Goal: Information Seeking & Learning: Learn about a topic

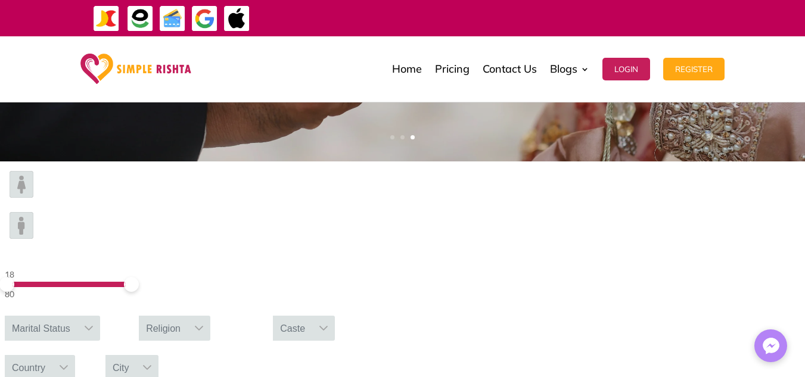
scroll to position [334, 0]
click at [136, 356] on div "City" at bounding box center [120, 368] width 31 height 25
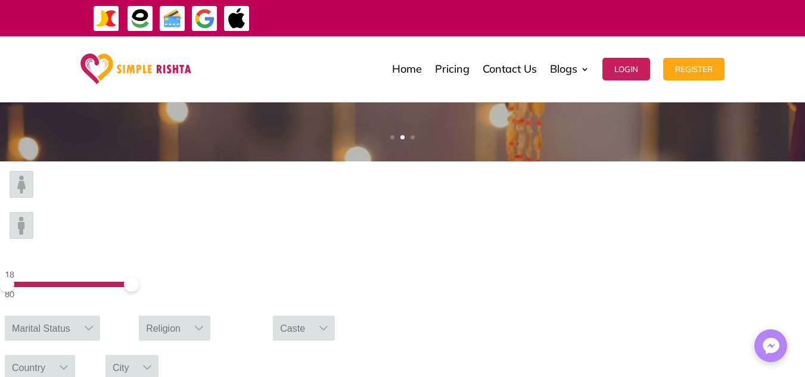
type input "**********"
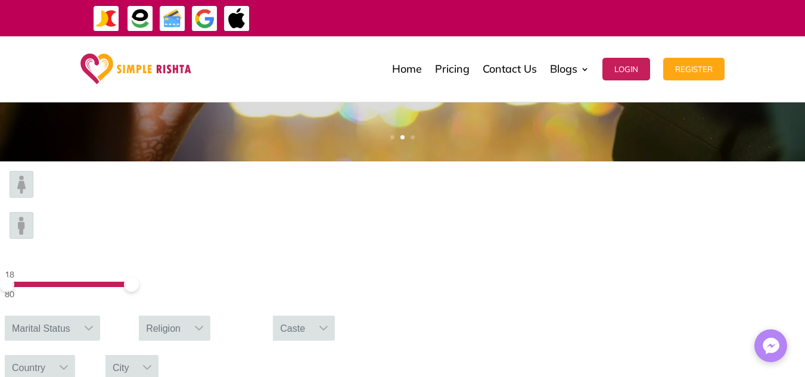
drag, startPoint x: 705, startPoint y: 195, endPoint x: 729, endPoint y: 197, distance: 24.0
click at [159, 355] on div "**********" at bounding box center [131, 367] width 53 height 25
click at [159, 355] on div at bounding box center [147, 367] width 23 height 25
click at [52, 355] on div "Country" at bounding box center [29, 367] width 48 height 25
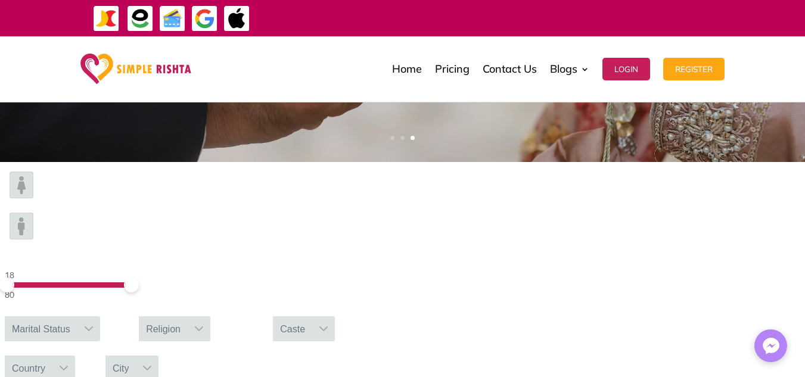
click at [52, 356] on div "Country" at bounding box center [29, 368] width 48 height 25
click at [136, 356] on div "City" at bounding box center [120, 368] width 31 height 25
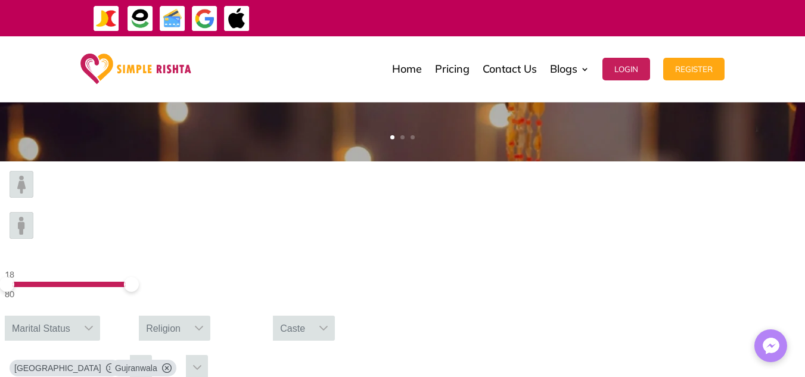
click at [312, 316] on div "Caste" at bounding box center [292, 328] width 39 height 25
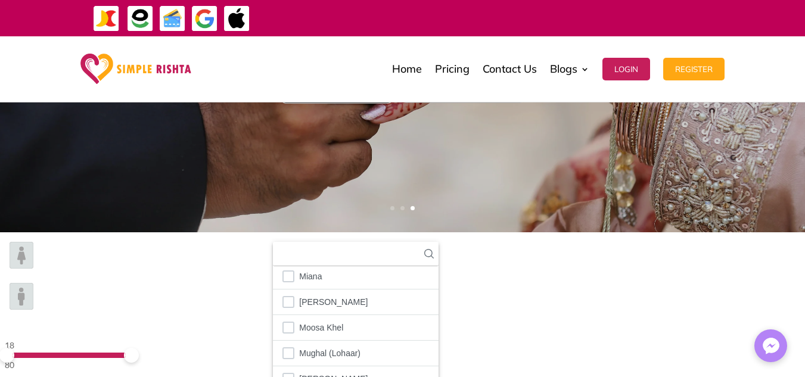
scroll to position [1870, 0]
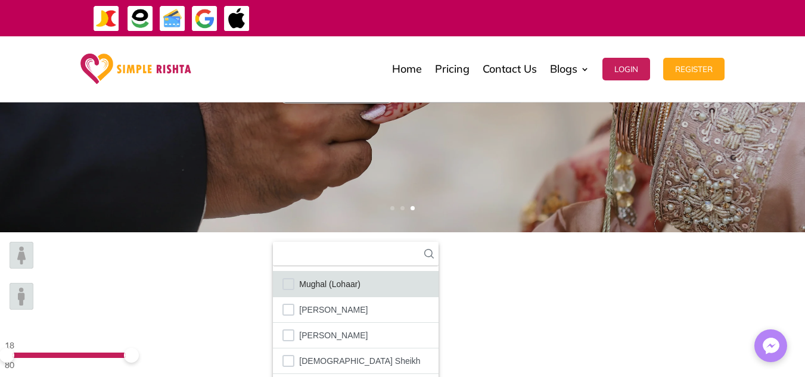
click at [439, 272] on li "Mughal (Lohaar)" at bounding box center [356, 285] width 166 height 26
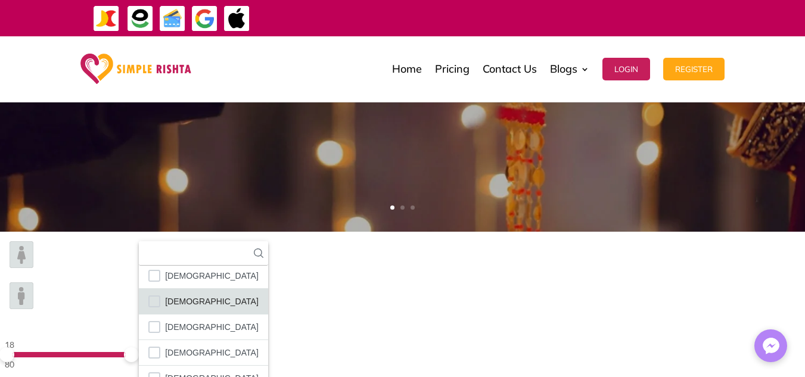
scroll to position [59, 0]
click at [259, 344] on span "[DEMOGRAPHIC_DATA]" at bounding box center [212, 351] width 94 height 15
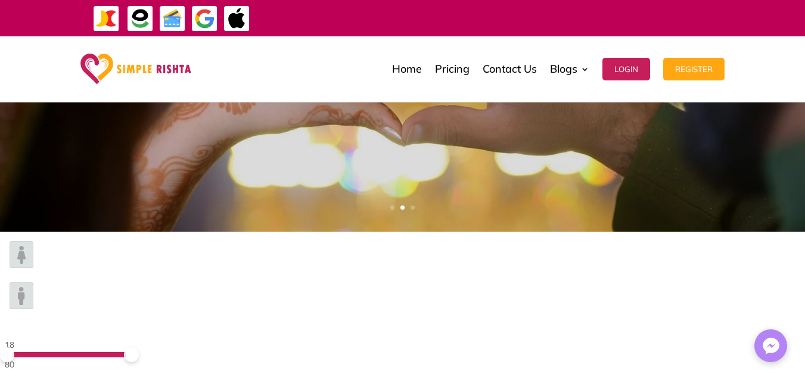
type input "*"
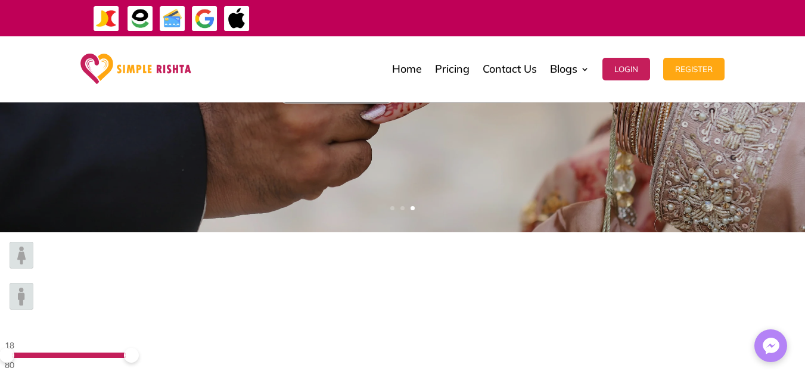
drag, startPoint x: 293, startPoint y: 270, endPoint x: 322, endPoint y: 270, distance: 29.2
click at [33, 283] on img at bounding box center [22, 296] width 24 height 27
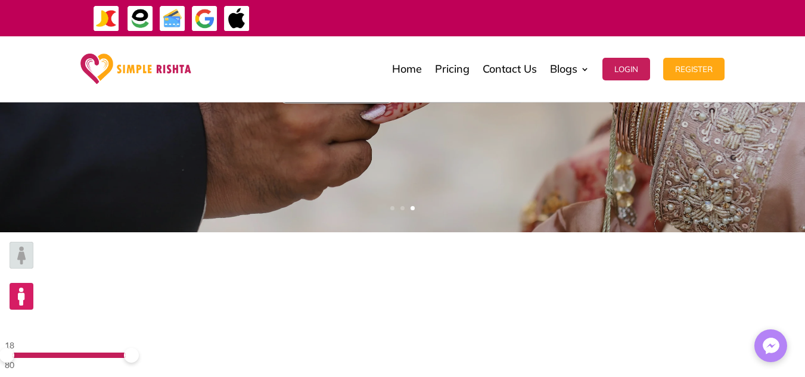
click at [129, 338] on div "18 80" at bounding box center [67, 355] width 125 height 34
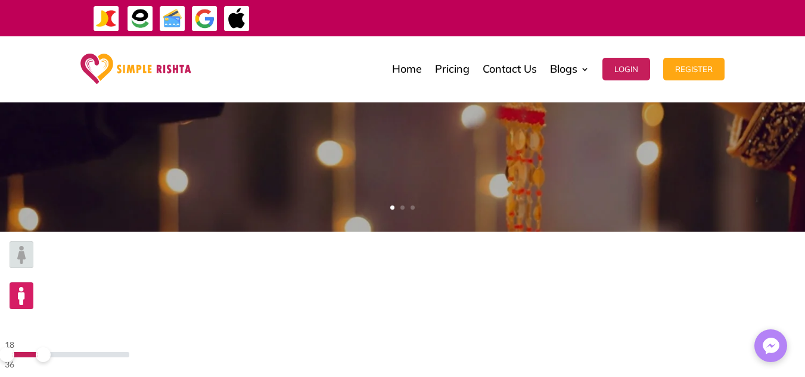
drag, startPoint x: 193, startPoint y: 270, endPoint x: 157, endPoint y: 274, distance: 36.6
click at [51, 347] on span at bounding box center [43, 354] width 15 height 15
click at [33, 268] on img at bounding box center [22, 254] width 24 height 27
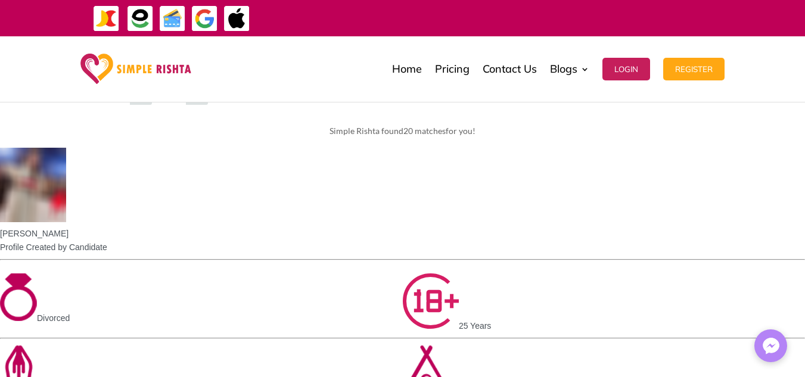
scroll to position [610, 0]
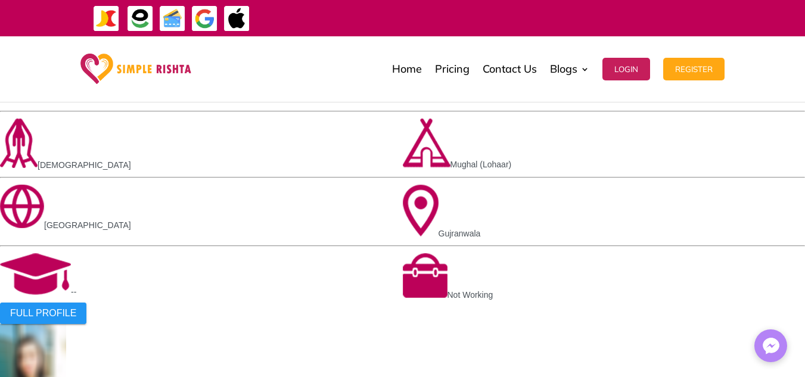
scroll to position [897, 0]
